Goal: Find contact information: Obtain details needed to contact an individual or organization

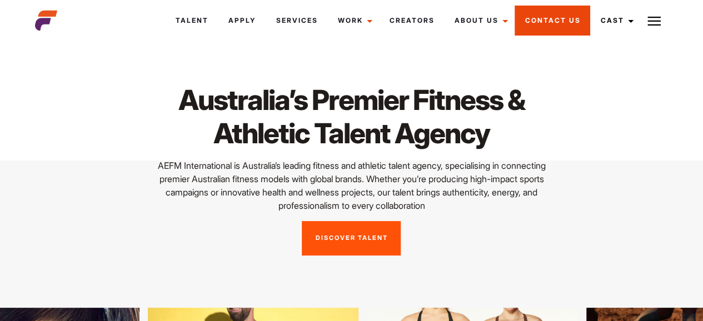
click at [540, 26] on link "Contact Us" at bounding box center [553, 21] width 76 height 30
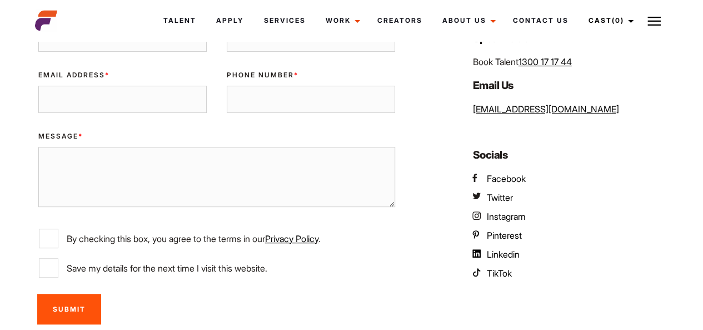
scroll to position [167, 0]
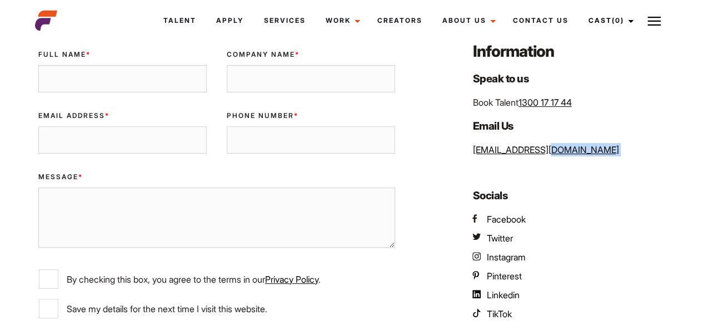
drag, startPoint x: 578, startPoint y: 154, endPoint x: 448, endPoint y: 156, distance: 130.1
click at [448, 156] on div "Validate Email UUID Full Name * Company Name * Email Address * Phone Number * M…" at bounding box center [351, 206] width 647 height 331
click at [613, 163] on div "Information Speak to us Book Talent 1300 17 17 44 Email Us info@aefm.com.au Soc…" at bounding box center [567, 206] width 216 height 331
drag, startPoint x: 581, startPoint y: 163, endPoint x: 457, endPoint y: 157, distance: 124.7
click at [457, 157] on div "Validate Email UUID Full Name * Company Name * Email Address * Phone Number * M…" at bounding box center [351, 206] width 647 height 331
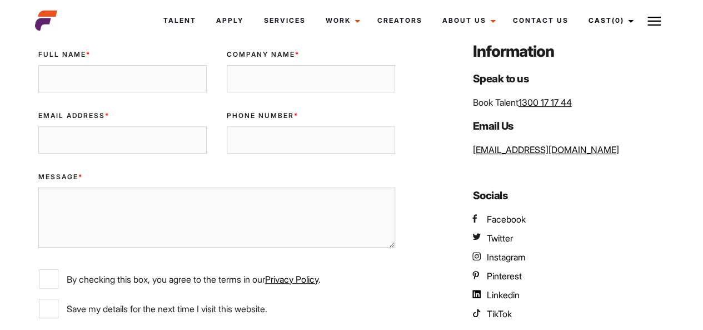
click at [575, 140] on div "Information Speak to us Book Talent 1300 17 17 44 Email Us info@aefm.com.au Soc…" at bounding box center [567, 206] width 216 height 331
drag, startPoint x: 555, startPoint y: 148, endPoint x: 467, endPoint y: 146, distance: 88.4
click at [467, 146] on div "Information Speak to us Book Talent 1300 17 17 44 Email Us info@aefm.com.au Soc…" at bounding box center [567, 206] width 216 height 331
copy link "[EMAIL_ADDRESS][DOMAIN_NAME]"
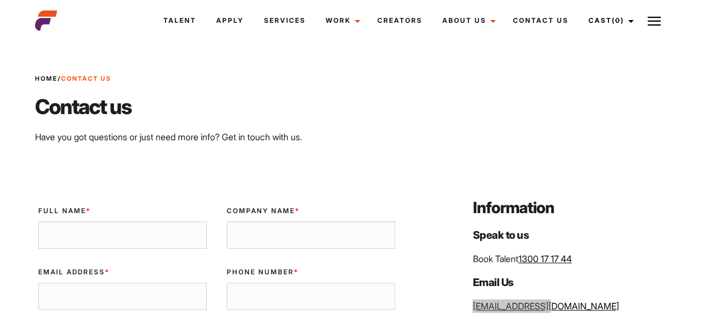
scroll to position [0, 0]
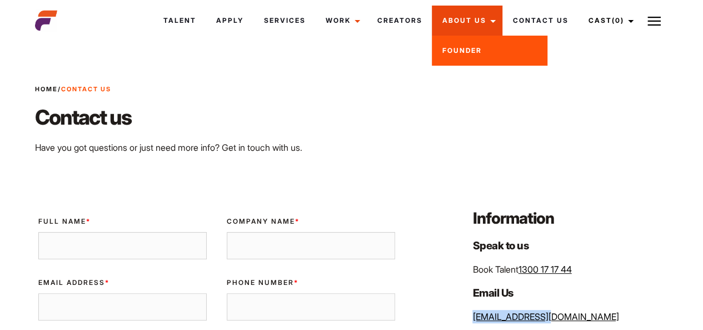
click at [475, 21] on link "About Us" at bounding box center [467, 21] width 71 height 30
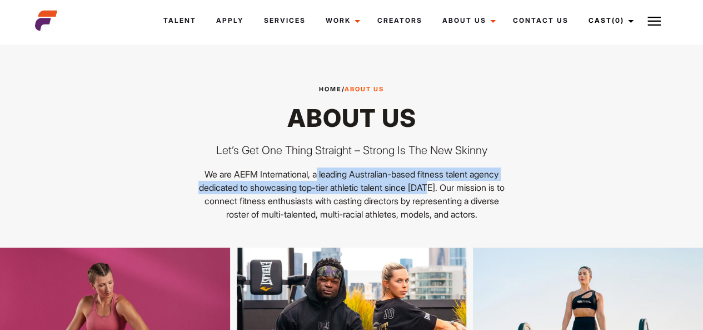
drag, startPoint x: 314, startPoint y: 173, endPoint x: 431, endPoint y: 186, distance: 117.5
click at [431, 186] on p "We are AEFM International, a leading Australian-based fitness talent agency ded…" at bounding box center [352, 193] width 310 height 53
copy p "leading Australian-based fitness talent agency dedicated to showcasing top-tier…"
